Goal: Navigation & Orientation: Find specific page/section

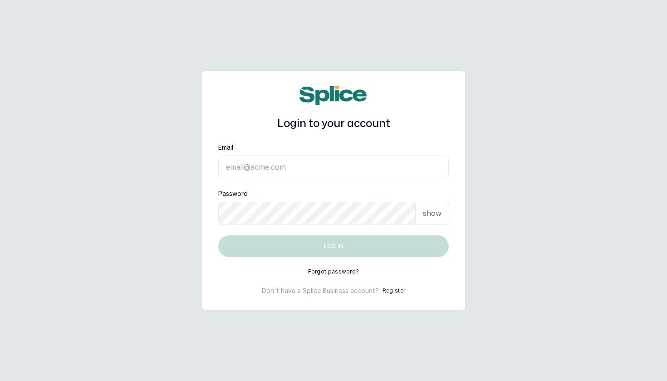
type input "[EMAIL_ADDRESS][DOMAIN_NAME]"
click at [333, 246] on button "Log in" at bounding box center [333, 246] width 230 height 22
type input "[EMAIL_ADDRESS][DOMAIN_NAME]"
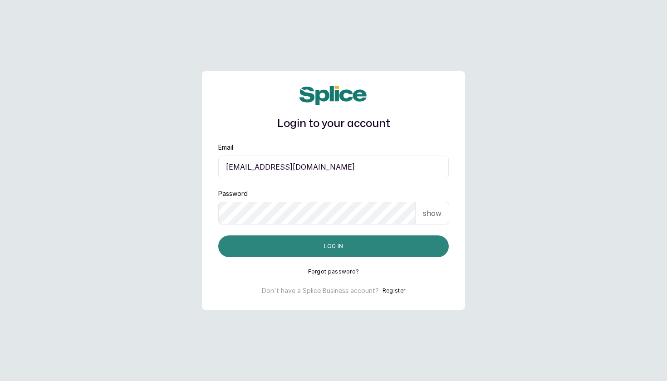
click at [380, 249] on button "Log in" at bounding box center [333, 246] width 230 height 22
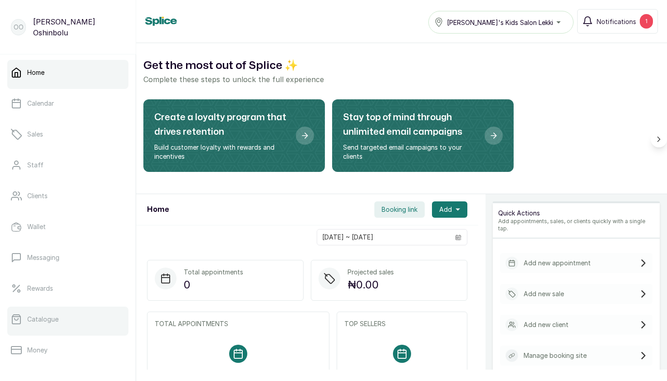
click at [69, 326] on link "Catalogue" at bounding box center [67, 319] width 121 height 25
